Goal: Find contact information: Find contact information

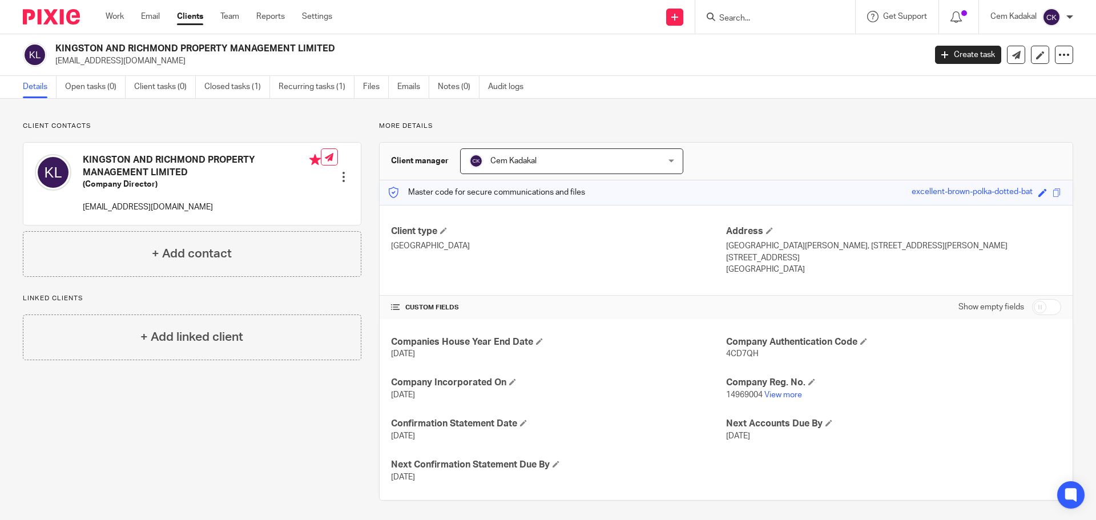
click at [192, 13] on link "Clients" at bounding box center [190, 16] width 26 height 11
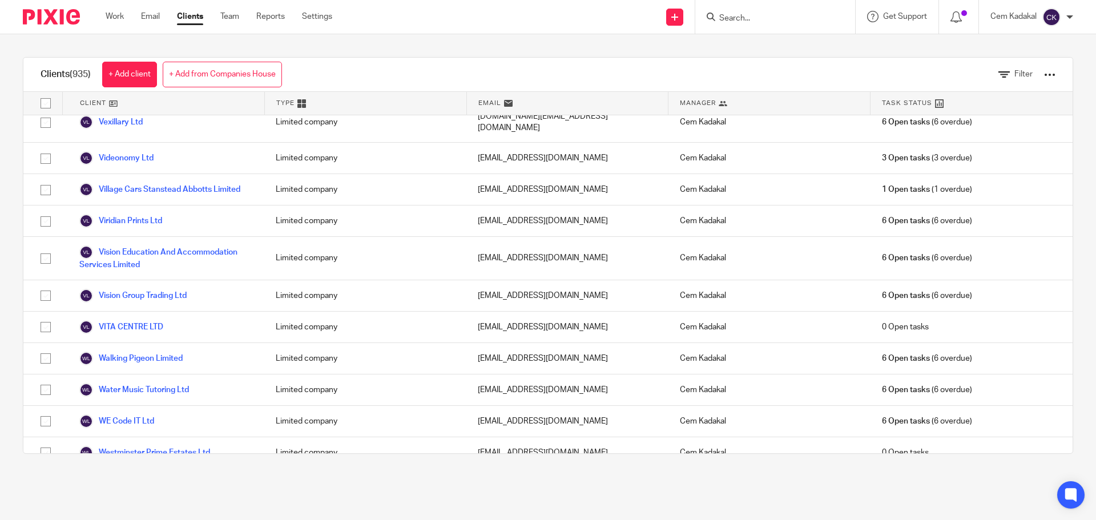
scroll to position [29761, 0]
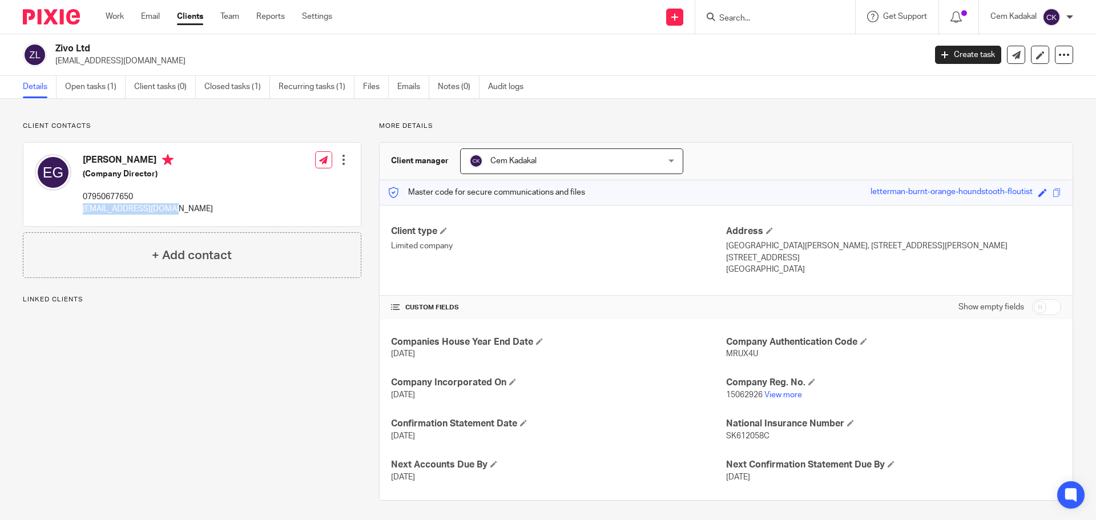
drag, startPoint x: 80, startPoint y: 208, endPoint x: 168, endPoint y: 214, distance: 87.5
click at [168, 214] on div "[PERSON_NAME] (Company Director) 07950677650 [EMAIL_ADDRESS][DOMAIN_NAME] Edit …" at bounding box center [191, 184] width 337 height 83
copy p "[EMAIL_ADDRESS][DOMAIN_NAME]"
